Goal: Information Seeking & Learning: Learn about a topic

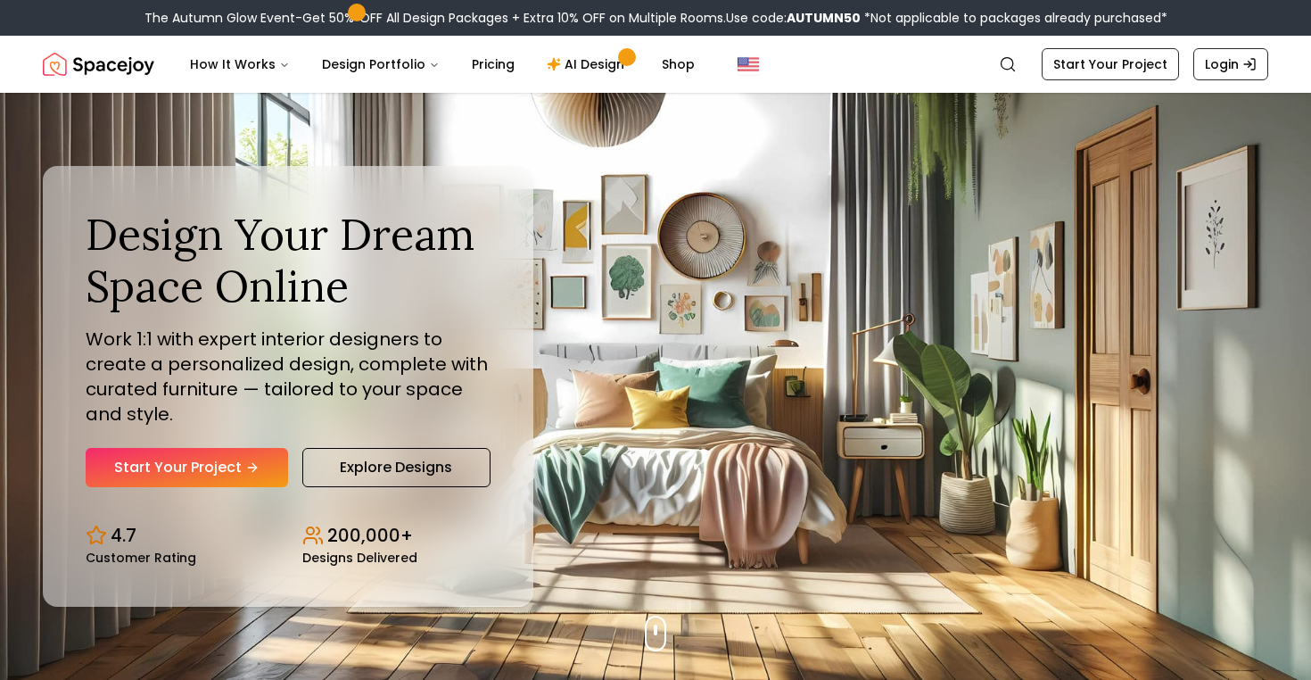
click at [849, 503] on div "Design Your Dream Space Online Work 1:1 with expert interior designers to creat…" at bounding box center [655, 386] width 1311 height 587
drag, startPoint x: 665, startPoint y: 624, endPoint x: 777, endPoint y: 586, distance: 117.9
click at [777, 586] on div "Design Your Dream Space Online Work 1:1 with expert interior designers to creat…" at bounding box center [655, 386] width 1311 height 587
click at [811, 533] on div "Design Your Dream Space Online Work 1:1 with expert interior designers to creat…" at bounding box center [655, 386] width 1311 height 587
click at [662, 626] on div "Design Your Dream Space Online Work 1:1 with expert interior designers to creat…" at bounding box center [655, 386] width 1311 height 587
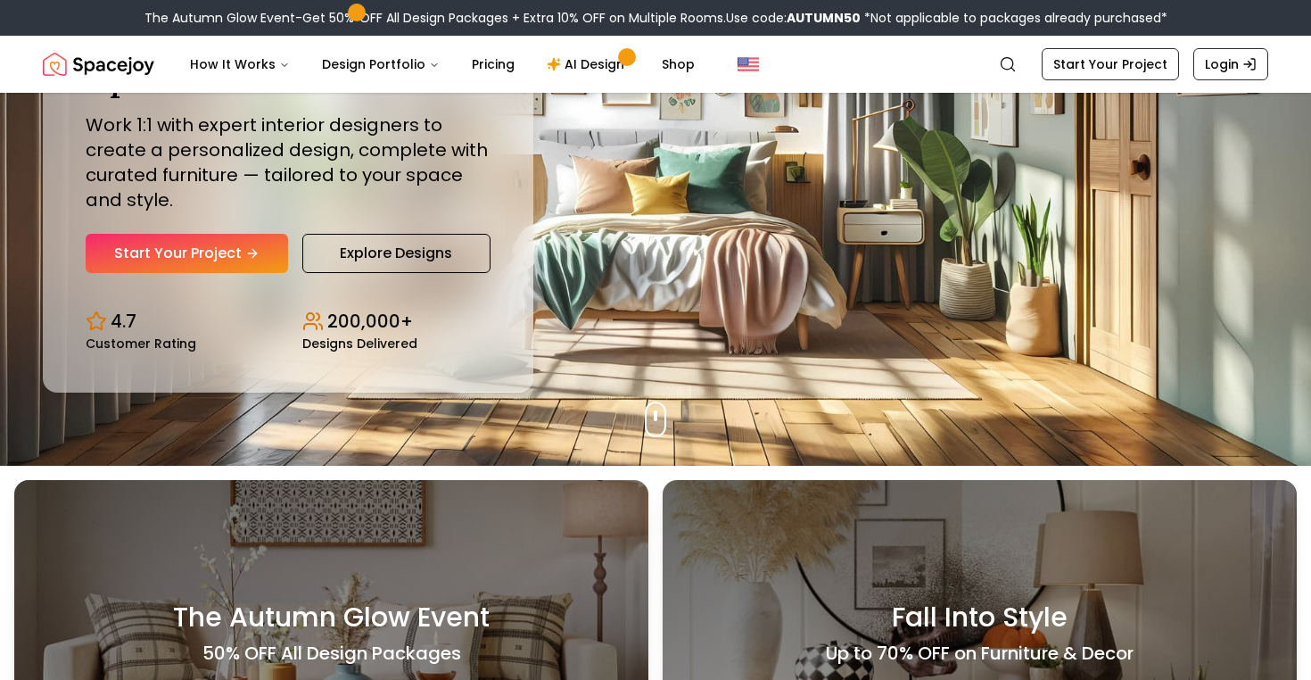
scroll to position [51, 0]
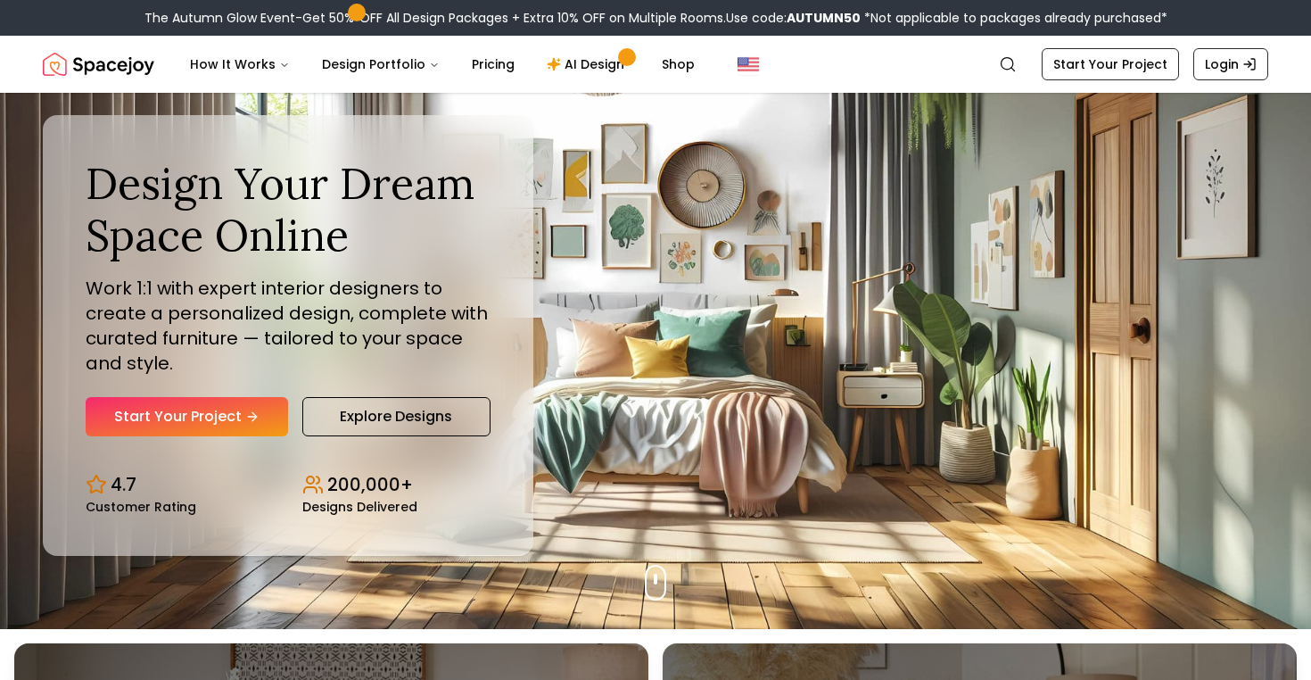
click at [696, 425] on div "Design Your Dream Space Online Work 1:1 with expert interior designers to creat…" at bounding box center [655, 335] width 1311 height 587
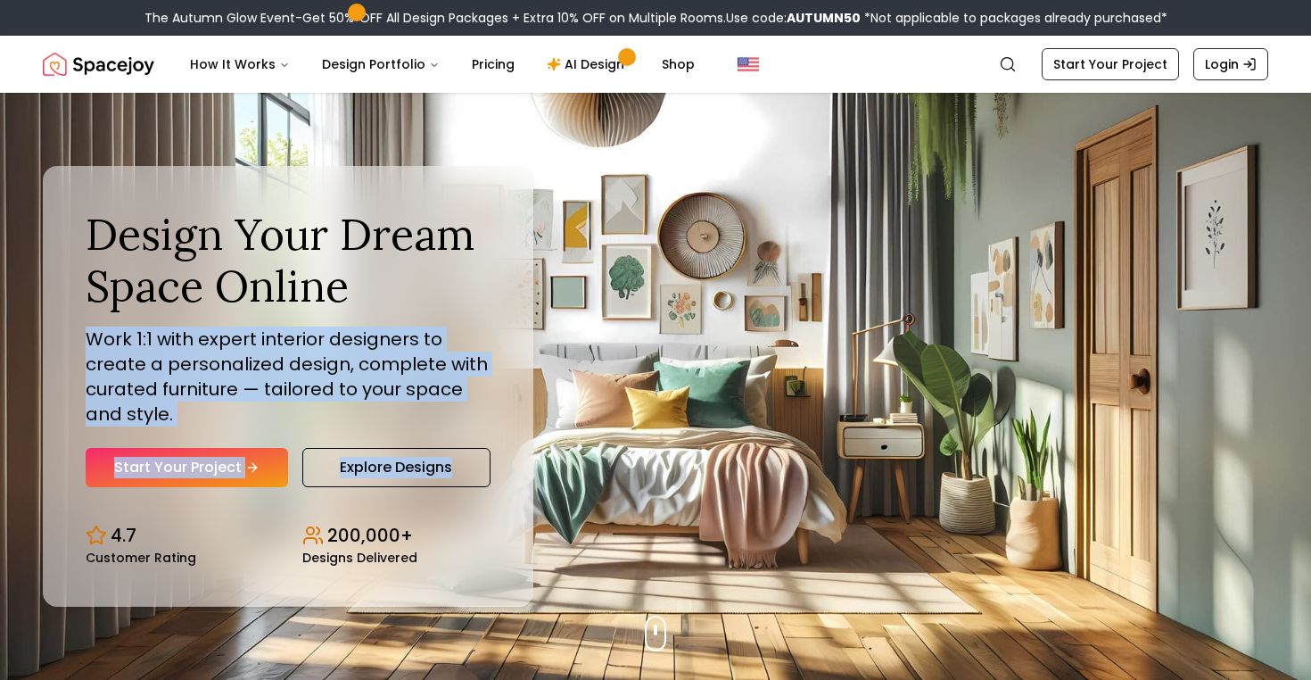
drag, startPoint x: 552, startPoint y: 322, endPoint x: 765, endPoint y: 463, distance: 255.5
click at [773, 467] on div "Design Your Dream Space Online Work 1:1 with expert interior designers to creat…" at bounding box center [655, 386] width 1311 height 587
click at [783, 487] on div "Design Your Dream Space Online Work 1:1 with expert interior designers to creat…" at bounding box center [655, 386] width 1311 height 587
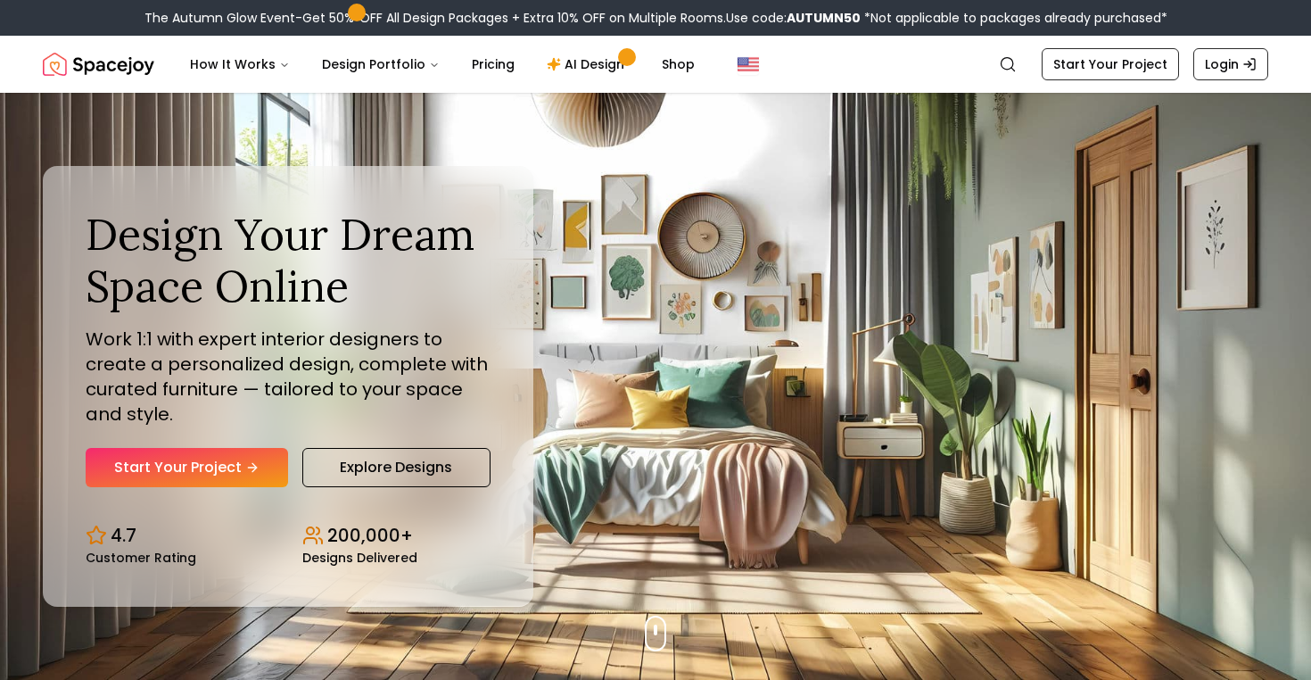
click at [698, 470] on div "Design Your Dream Space Online Work 1:1 with expert interior designers to creat…" at bounding box center [655, 386] width 1311 height 587
click at [795, 431] on div "Design Your Dream Space Online Work 1:1 with expert interior designers to creat…" at bounding box center [655, 386] width 1311 height 587
click at [362, 474] on link "Explore Designs" at bounding box center [396, 467] width 188 height 39
click at [1218, 422] on div "Design Your Dream Space Online Work 1:1 with expert interior designers to creat…" at bounding box center [655, 386] width 1311 height 587
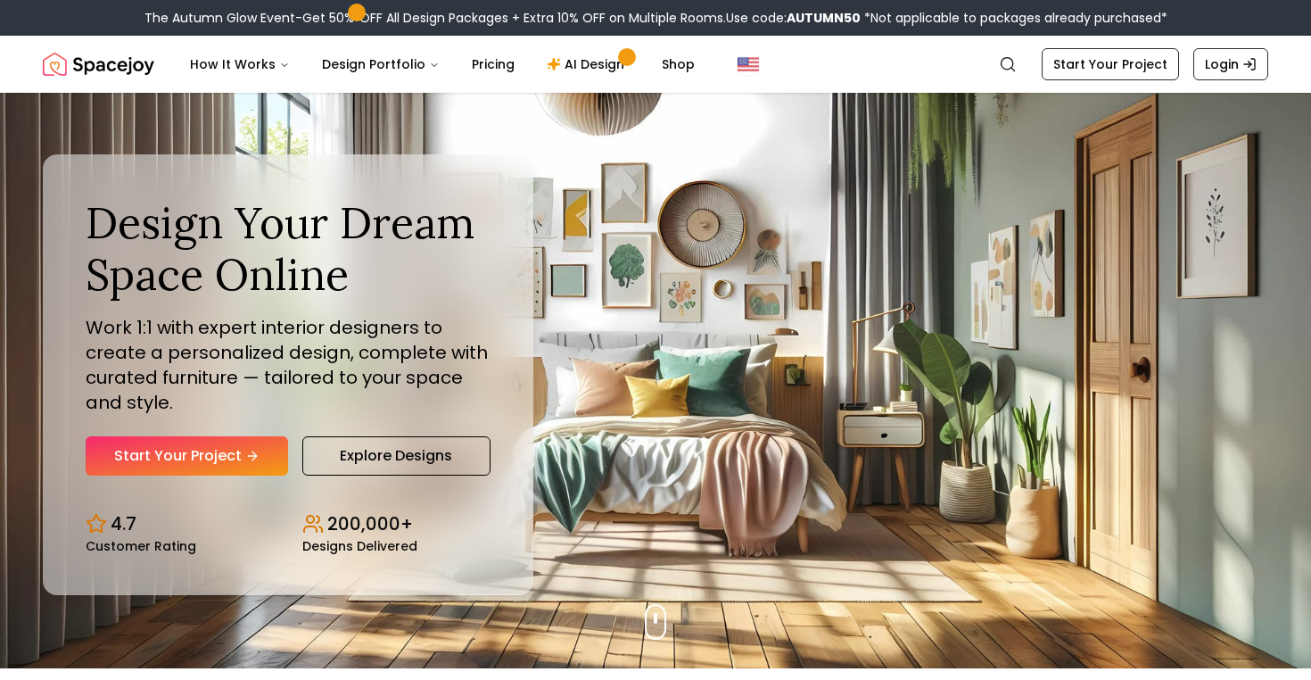
scroll to position [12, 0]
click at [854, 408] on div "Design Your Dream Space Online Work 1:1 with expert interior designers to creat…" at bounding box center [655, 373] width 1311 height 587
click at [832, 400] on div "Design Your Dream Space Online Work 1:1 with expert interior designers to creat…" at bounding box center [655, 373] width 1311 height 587
click at [765, 418] on div "Design Your Dream Space Online Work 1:1 with expert interior designers to creat…" at bounding box center [655, 373] width 1311 height 587
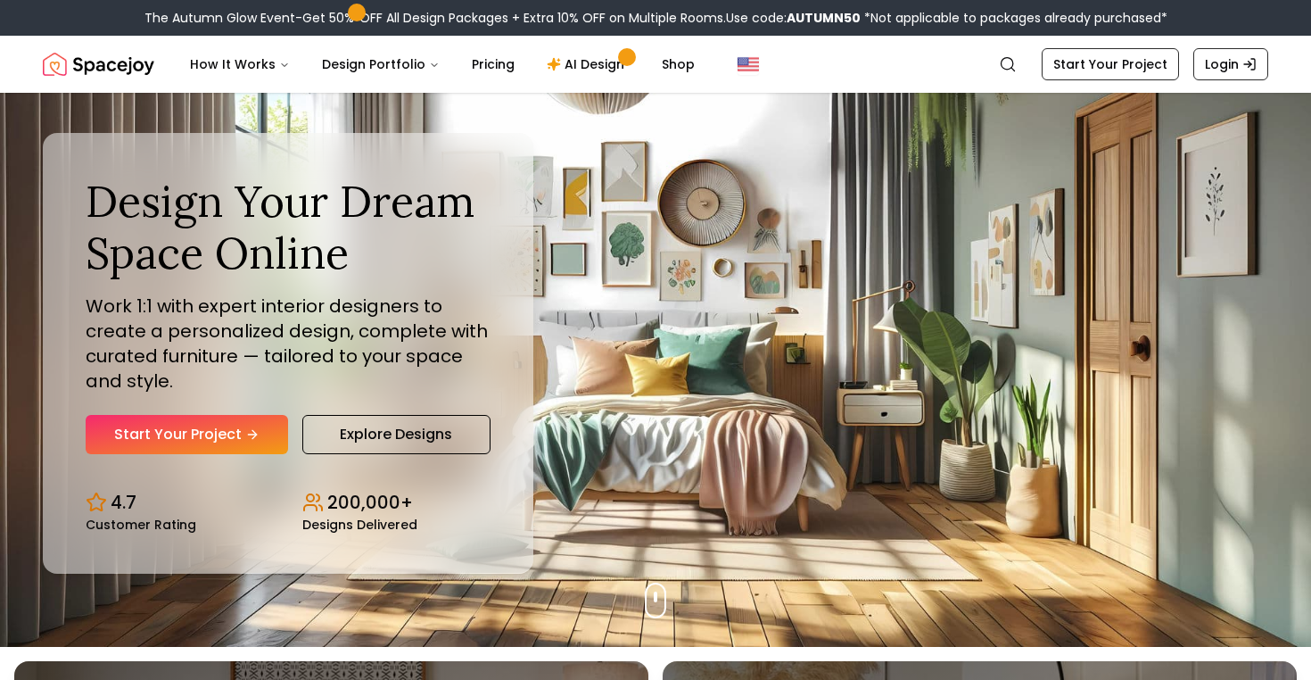
scroll to position [43, 0]
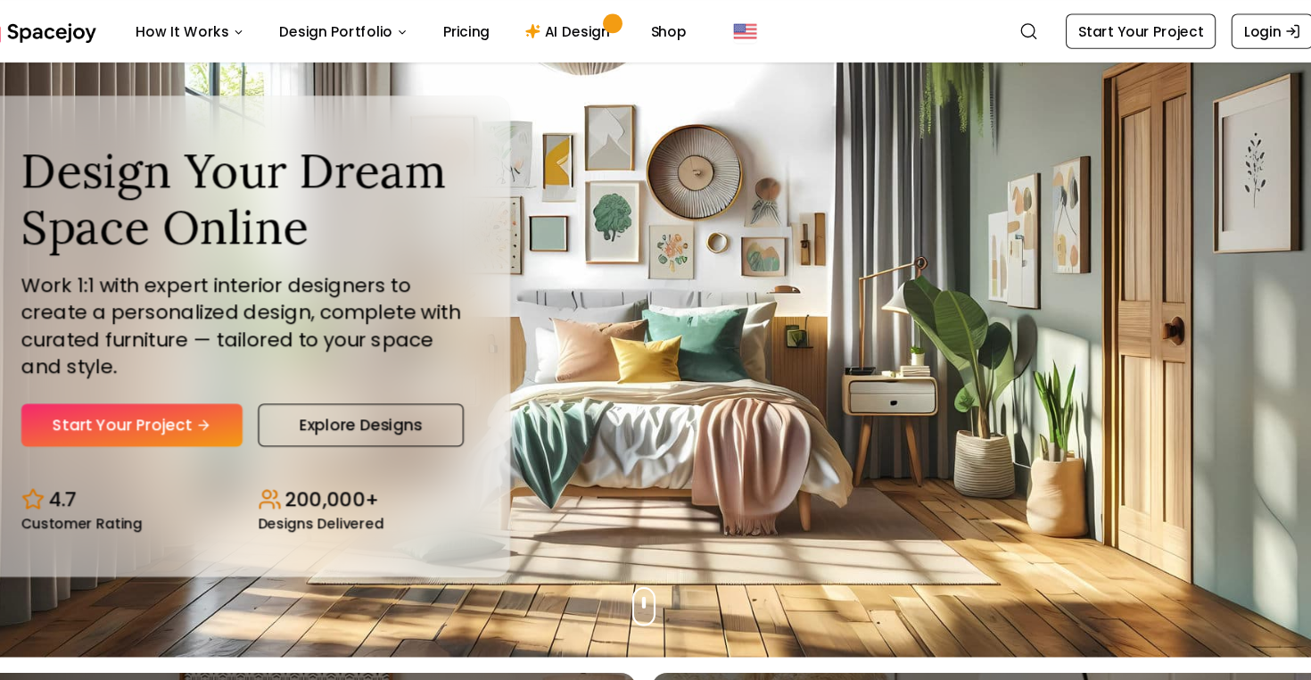
click at [668, 580] on div "Design Your Dream Space Online Work 1:1 with expert interior designers to creat…" at bounding box center [655, 343] width 1311 height 587
click at [666, 573] on div "Design Your Dream Space Online Work 1:1 with expert interior designers to creat…" at bounding box center [655, 343] width 1311 height 587
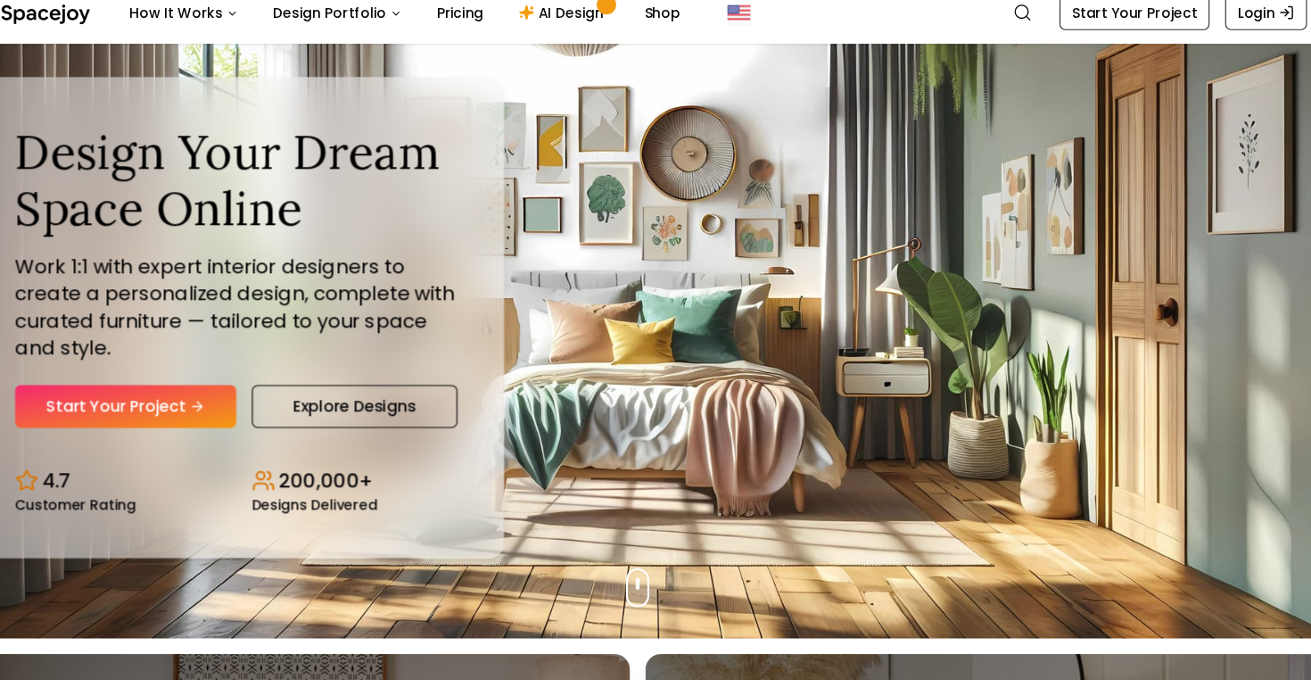
click at [1148, 304] on div "Design Your Dream Space Online Work 1:1 with expert interior designers to creat…" at bounding box center [655, 343] width 1311 height 587
drag, startPoint x: 1081, startPoint y: 364, endPoint x: 1067, endPoint y: 393, distance: 32.7
click at [1064, 396] on div "Design Your Dream Space Online Work 1:1 with expert interior designers to creat…" at bounding box center [655, 343] width 1311 height 587
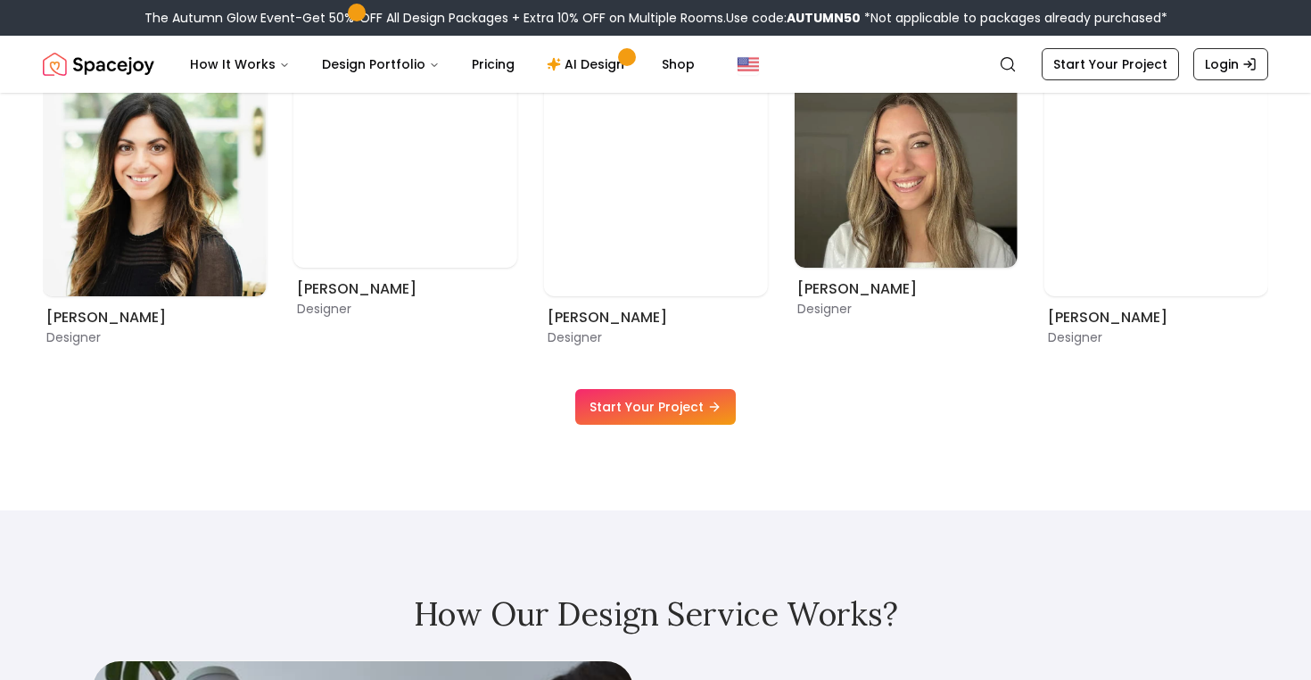
scroll to position [919, 0]
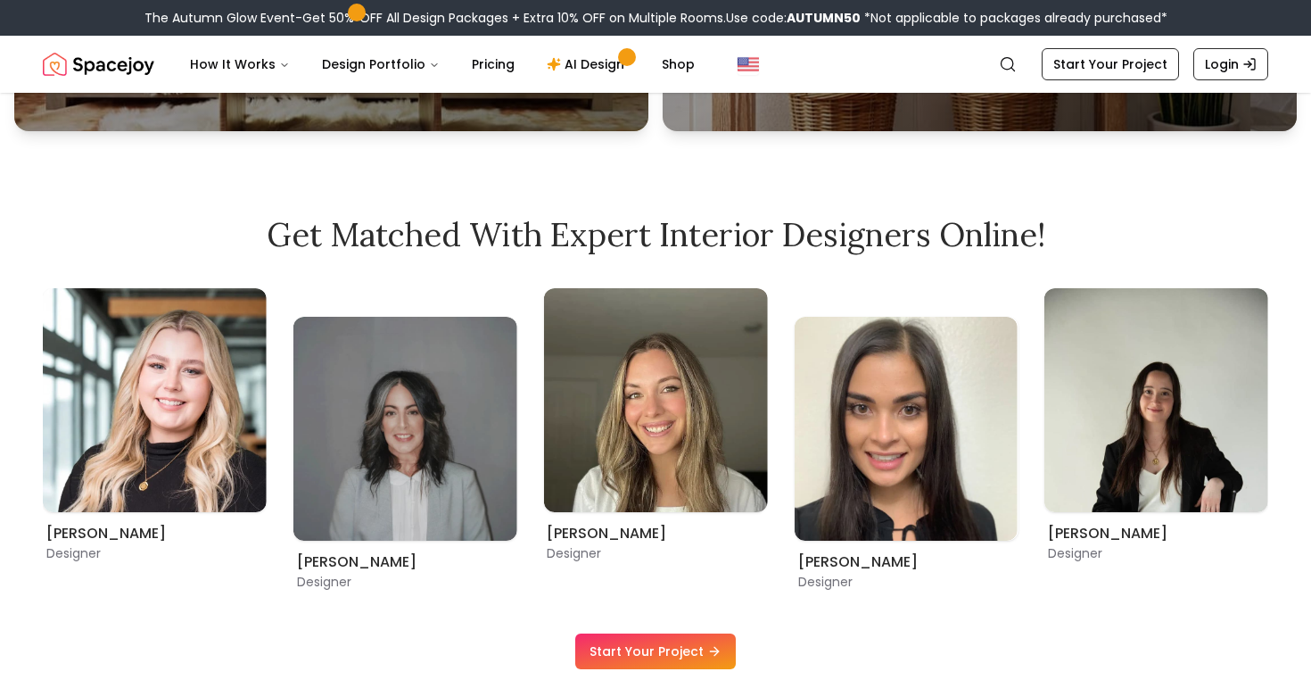
click at [118, 68] on img "Spacejoy" at bounding box center [98, 64] width 111 height 36
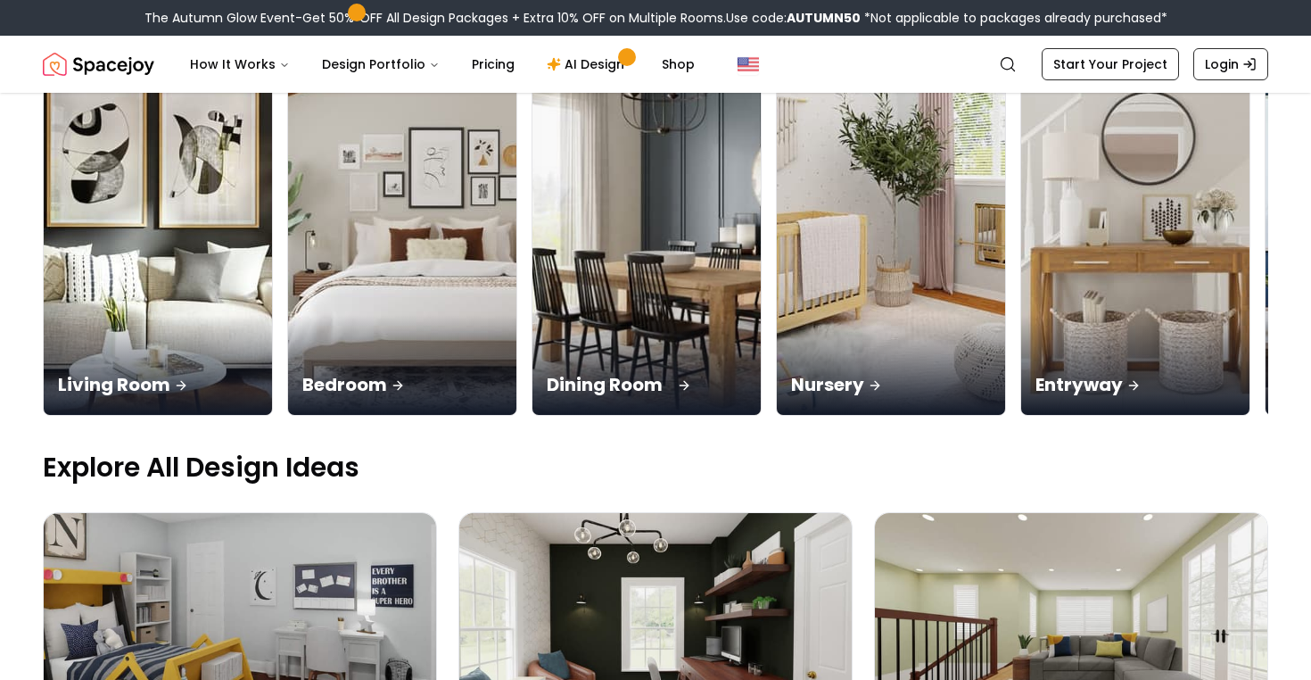
scroll to position [232, 0]
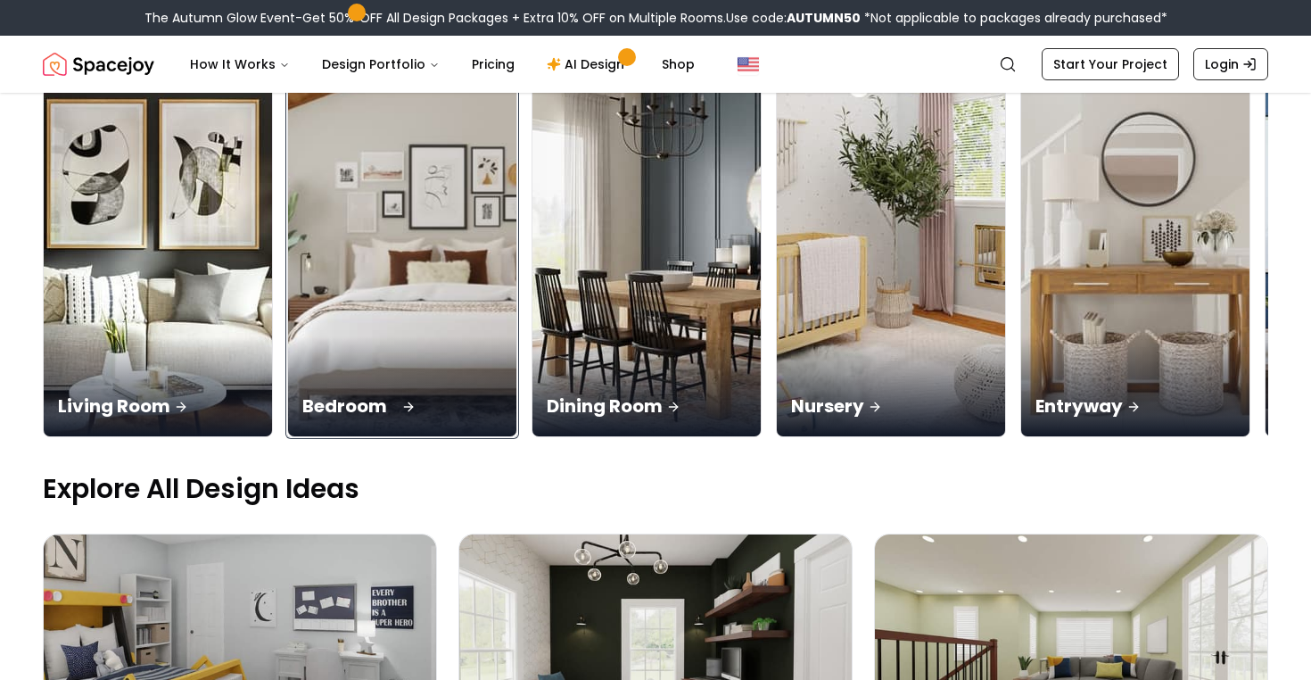
click at [288, 336] on div "Bedroom" at bounding box center [402, 386] width 228 height 100
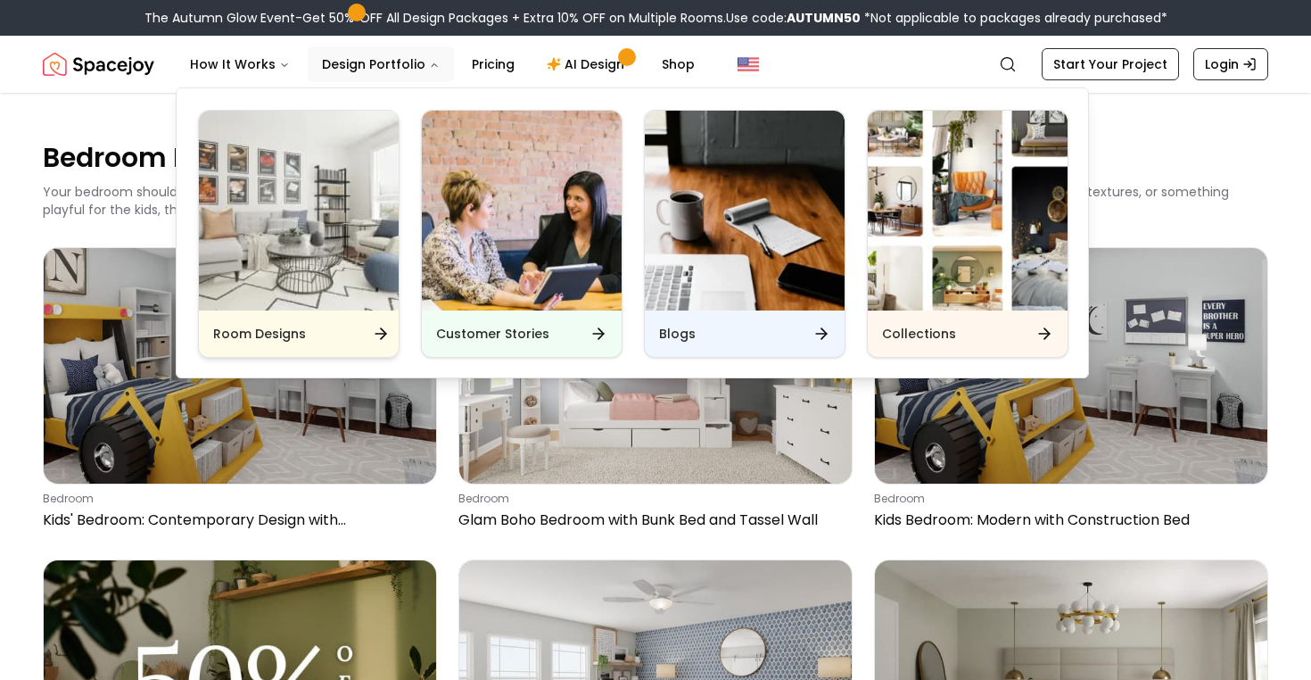
click at [342, 278] on img "Main" at bounding box center [299, 211] width 200 height 200
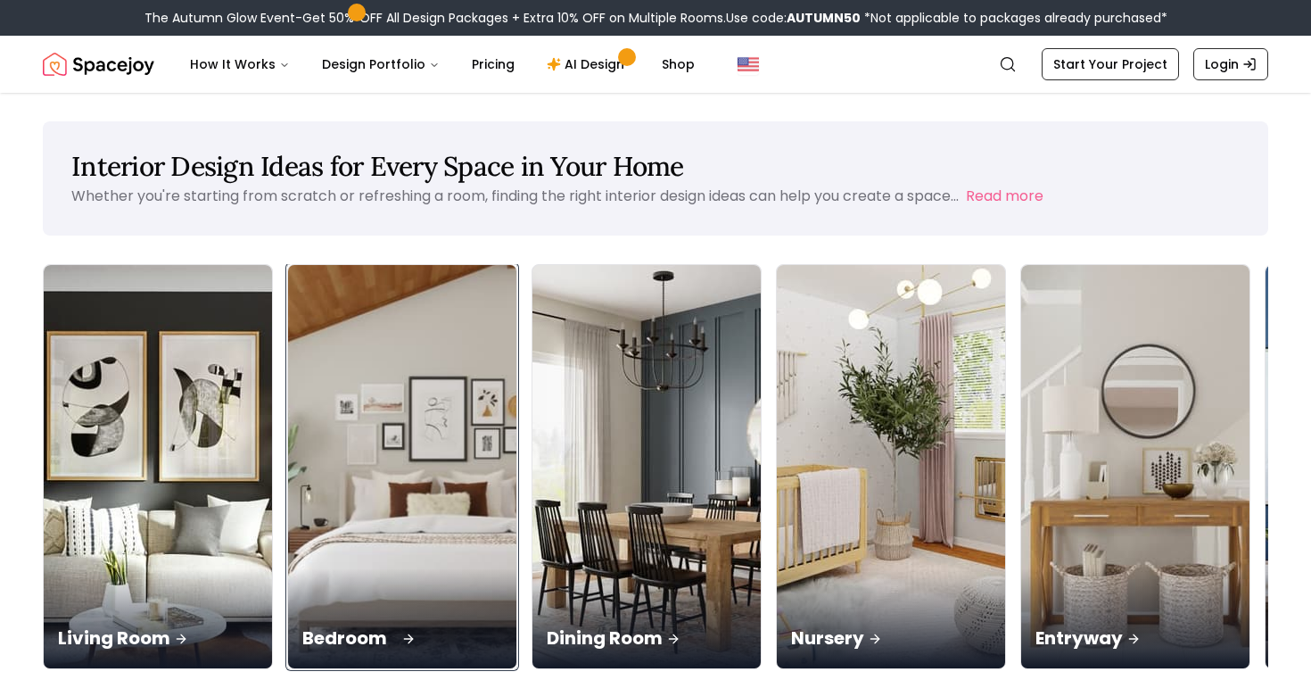
click at [324, 625] on p "Bedroom" at bounding box center [402, 637] width 200 height 25
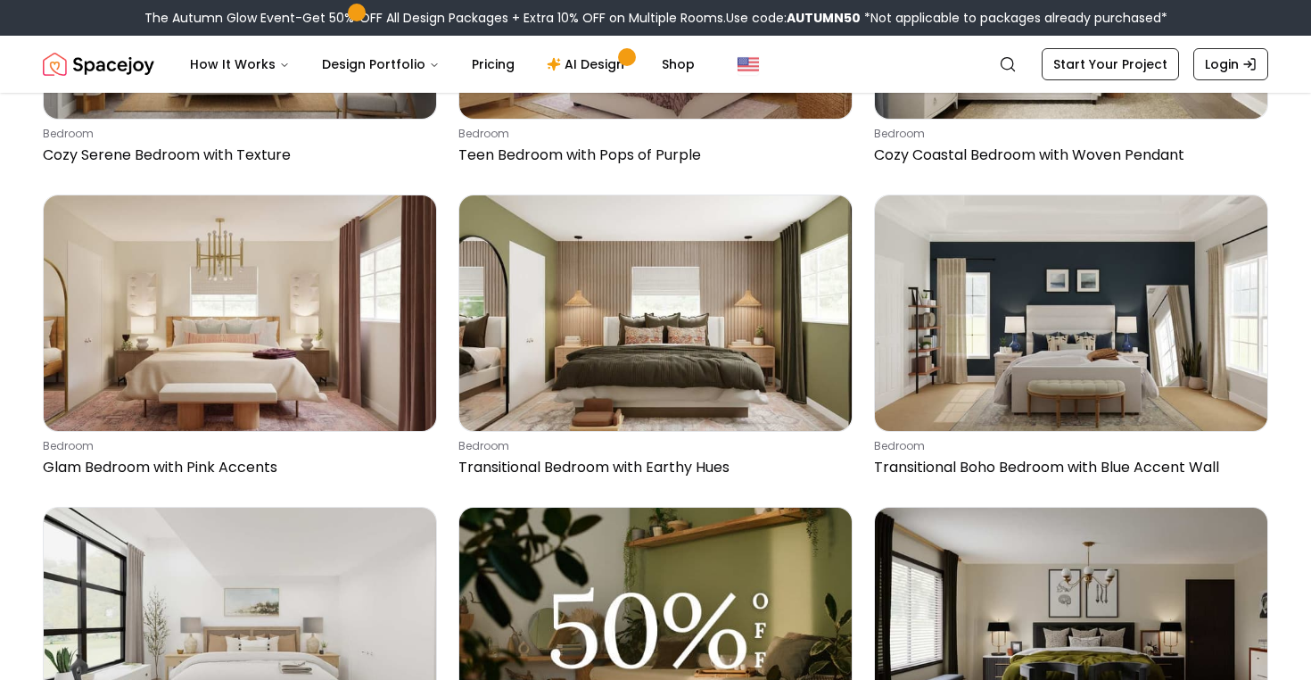
scroll to position [9447, 0]
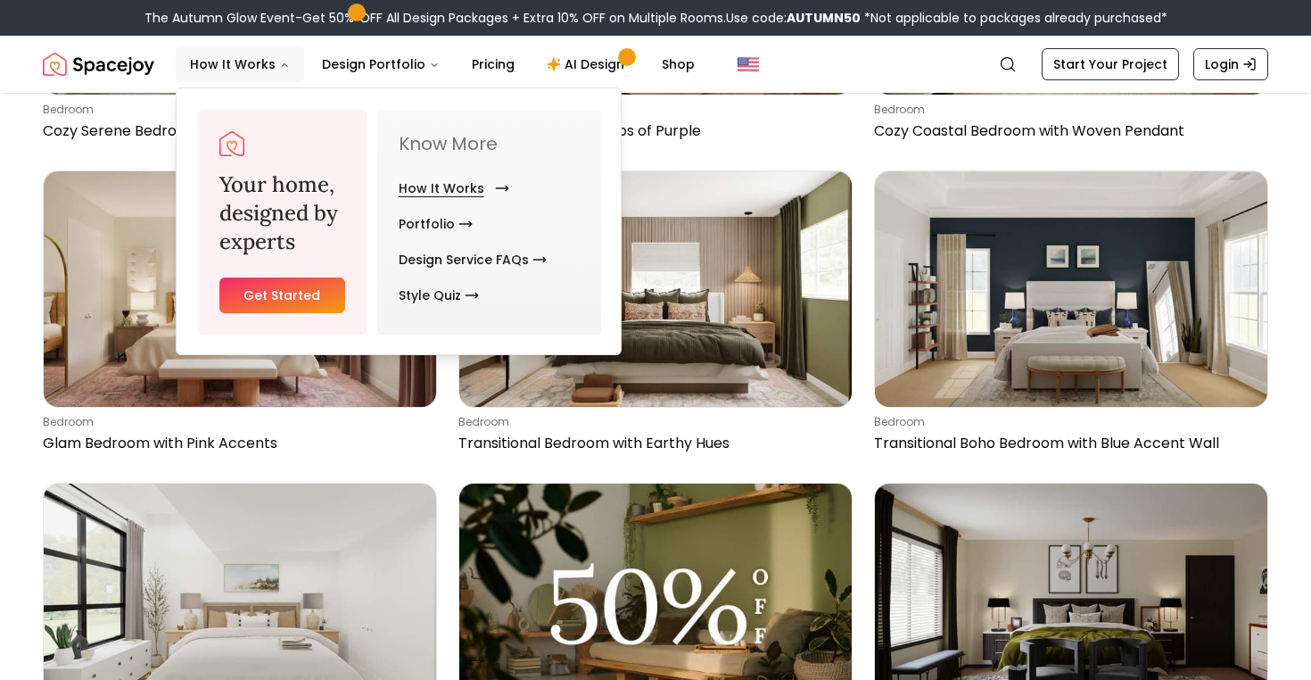
click at [468, 190] on link "How It Works" at bounding box center [450, 188] width 103 height 36
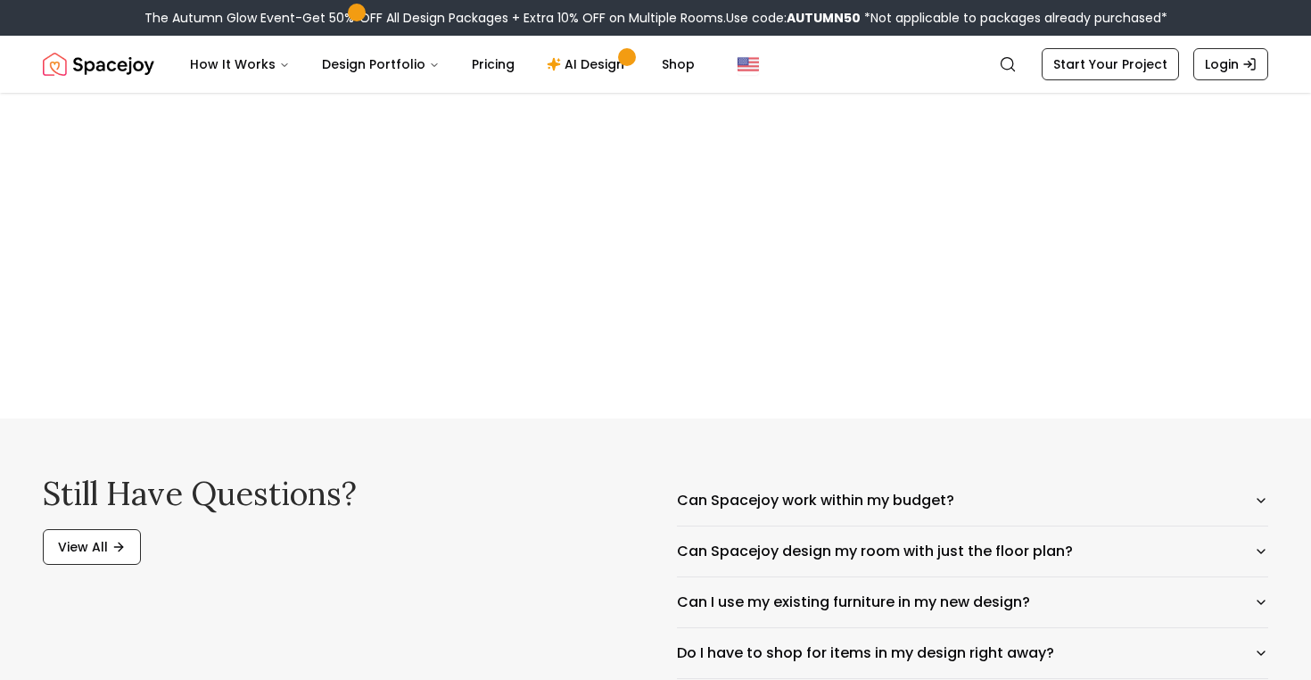
scroll to position [3396, 0]
